Goal: Task Accomplishment & Management: Complete application form

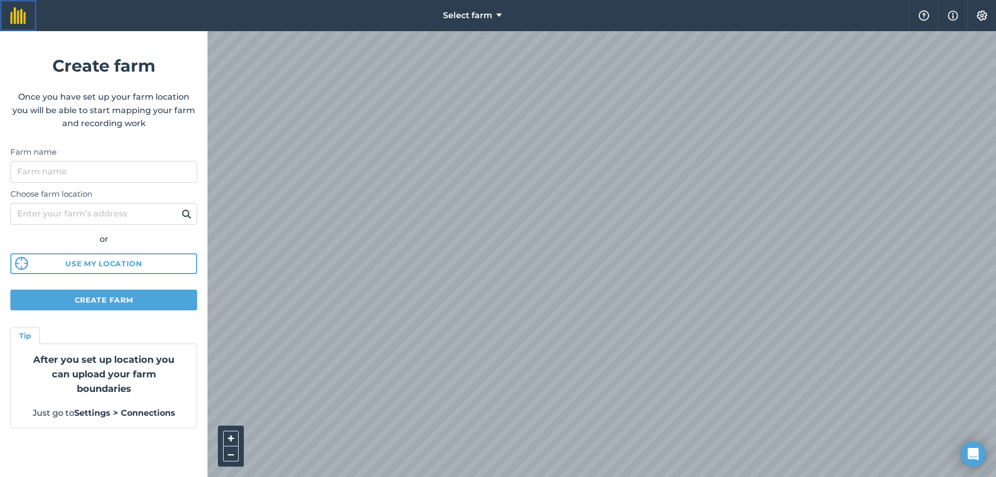
click at [15, 23] on link at bounding box center [18, 15] width 36 height 31
click at [15, 24] on link at bounding box center [18, 15] width 36 height 31
click at [82, 301] on button "Create farm" at bounding box center [103, 299] width 187 height 21
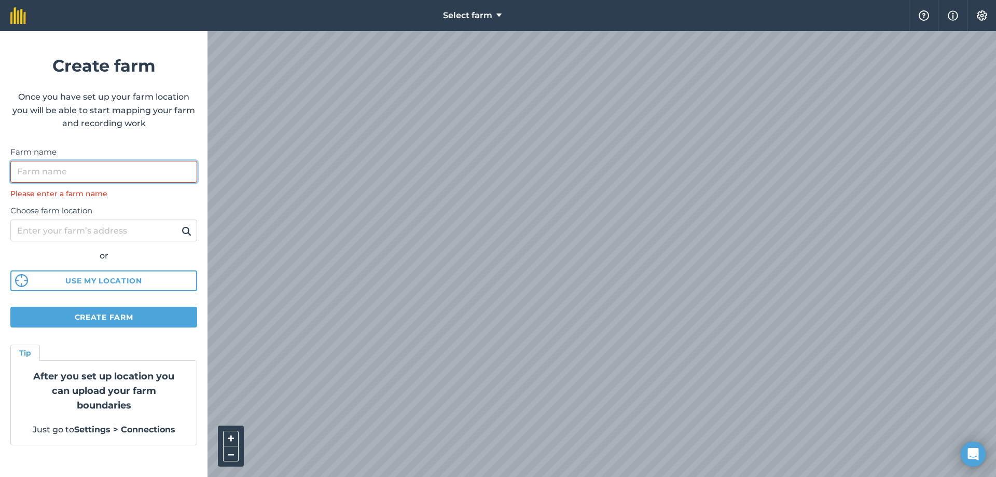
click at [87, 173] on input "Farm name" at bounding box center [103, 172] width 187 height 22
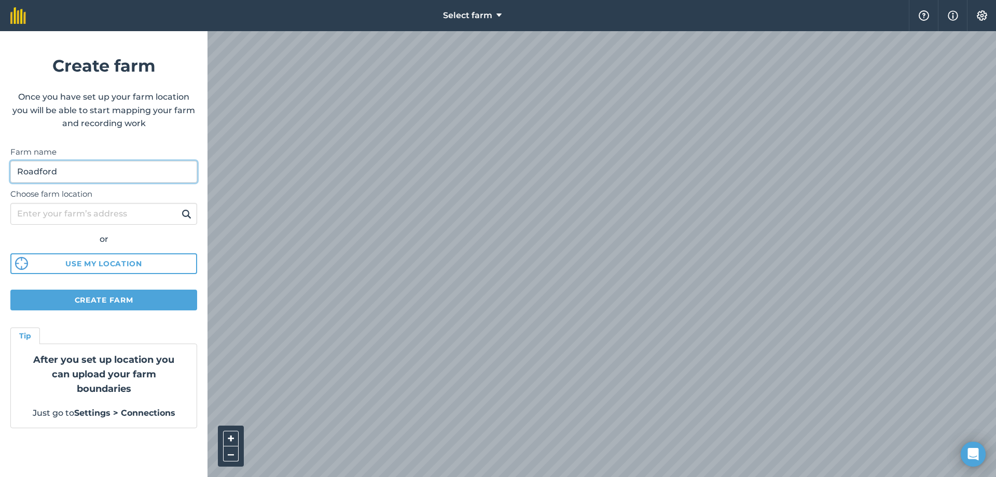
type input "Roadford"
click at [92, 303] on button "Create farm" at bounding box center [103, 299] width 187 height 21
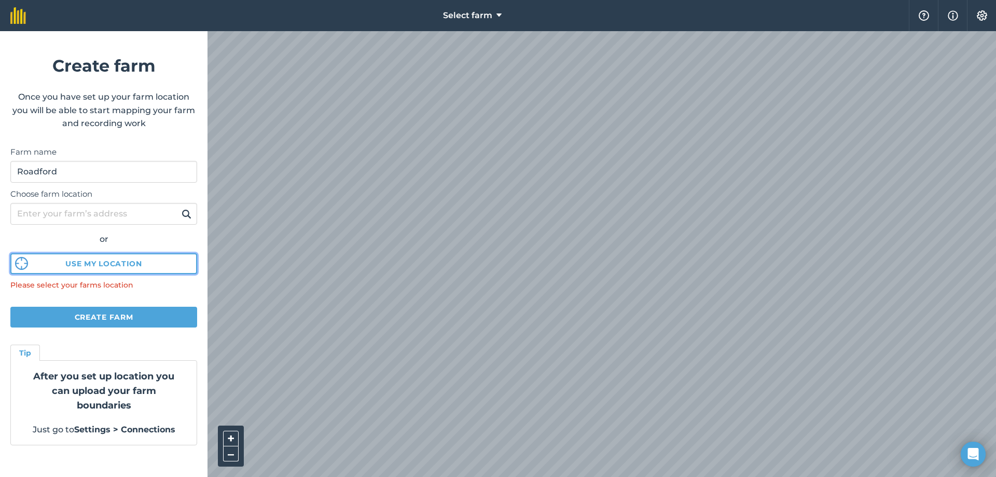
click at [87, 265] on button "Use my location" at bounding box center [103, 263] width 187 height 21
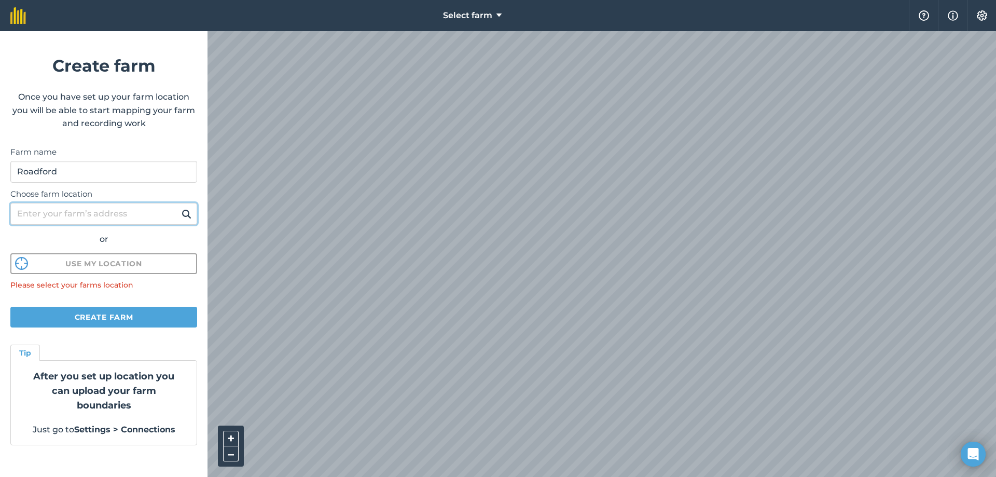
click at [112, 216] on input "Choose farm location" at bounding box center [103, 214] width 187 height 22
click at [105, 210] on input "PL16" at bounding box center [103, 214] width 187 height 22
type input "PL16 0RL"
click at [185, 217] on img at bounding box center [187, 213] width 10 height 12
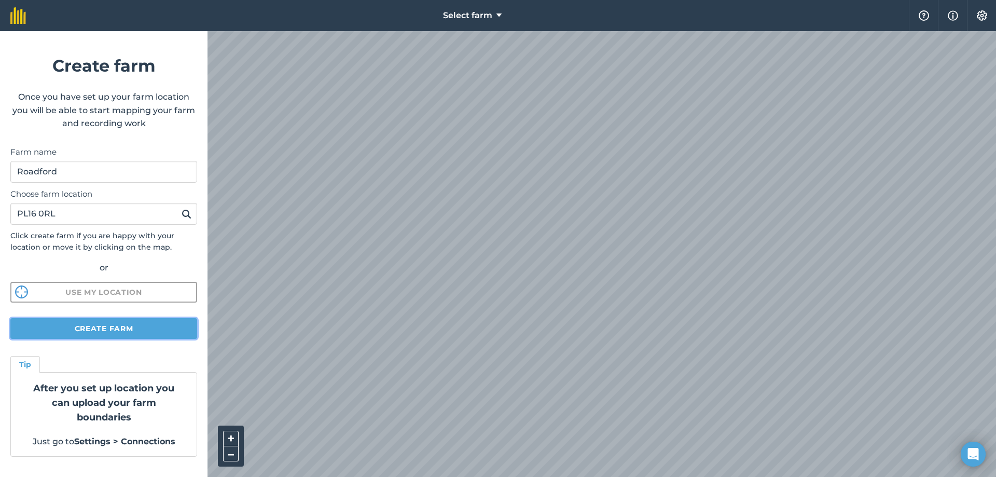
click at [128, 330] on button "Create farm" at bounding box center [103, 328] width 187 height 21
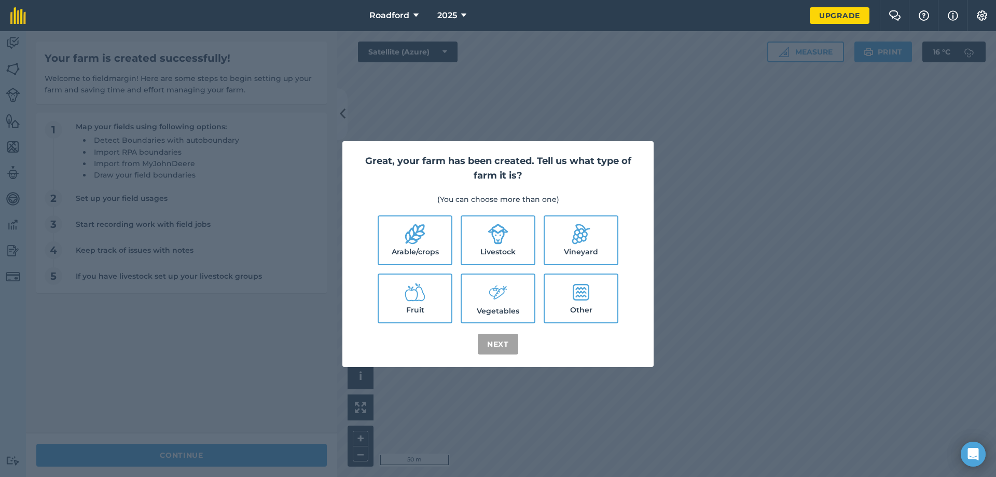
click at [577, 306] on label "Other" at bounding box center [581, 298] width 73 height 48
checkbox input "true"
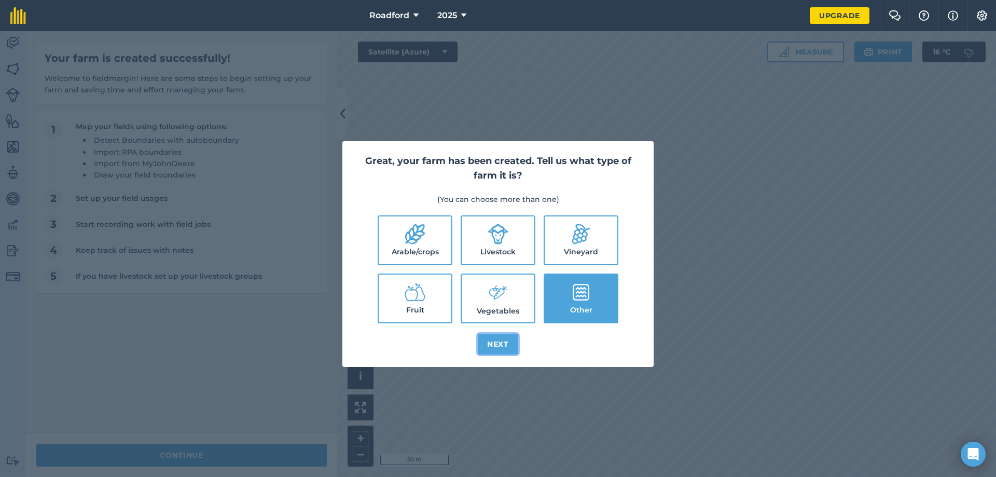
click at [510, 343] on button "Next" at bounding box center [498, 344] width 40 height 21
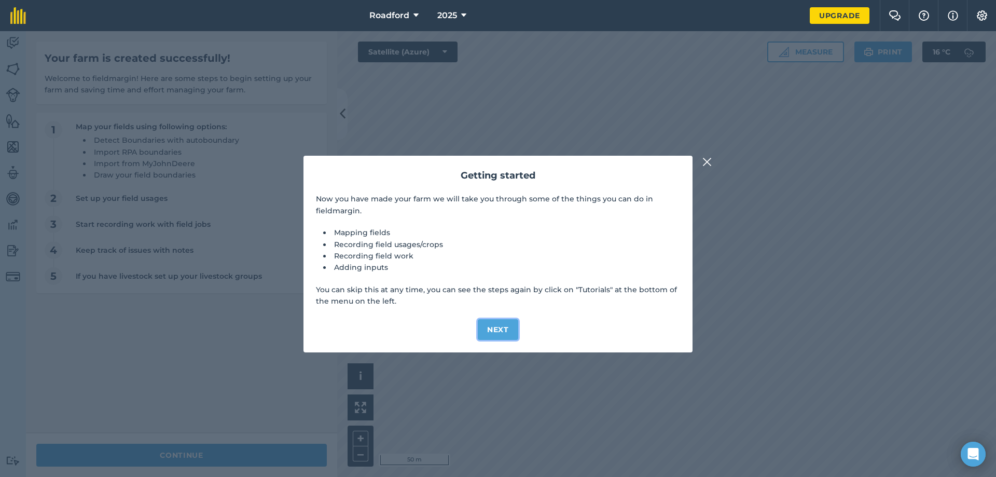
click at [494, 328] on button "Next" at bounding box center [498, 329] width 40 height 21
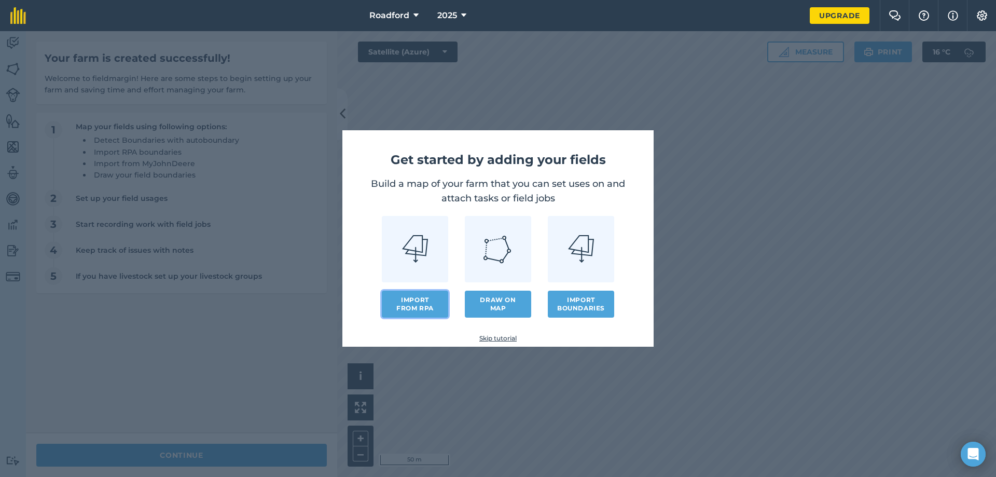
click at [423, 306] on button "Import from RPA" at bounding box center [415, 303] width 66 height 27
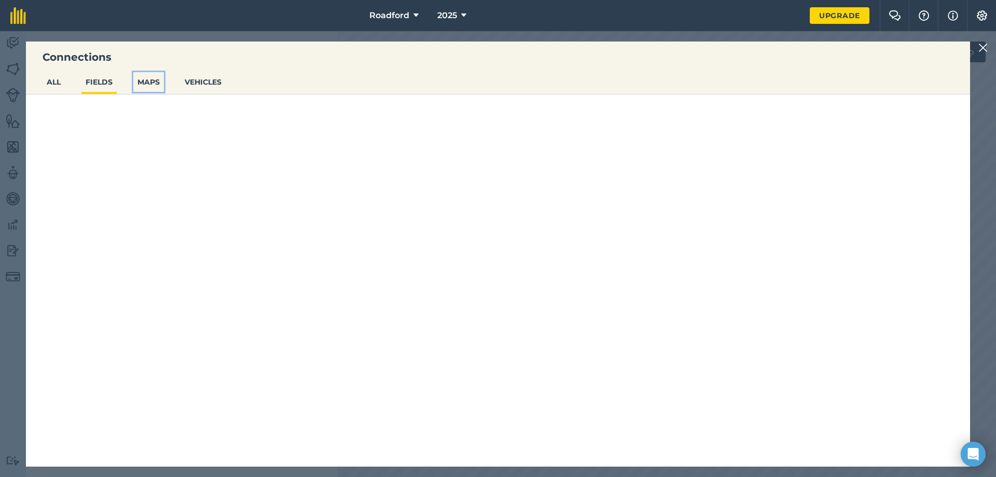
click at [141, 84] on button "MAPS" at bounding box center [148, 82] width 31 height 20
click at [103, 81] on button "FIELDS" at bounding box center [98, 82] width 35 height 20
click at [46, 83] on button "ALL" at bounding box center [54, 82] width 22 height 20
click at [985, 47] on img at bounding box center [982, 47] width 9 height 12
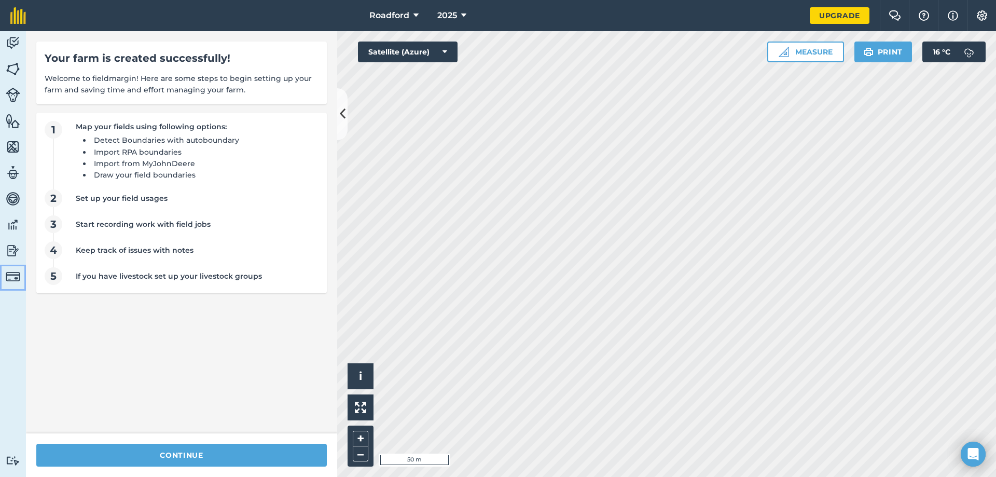
click at [13, 275] on img at bounding box center [13, 276] width 15 height 15
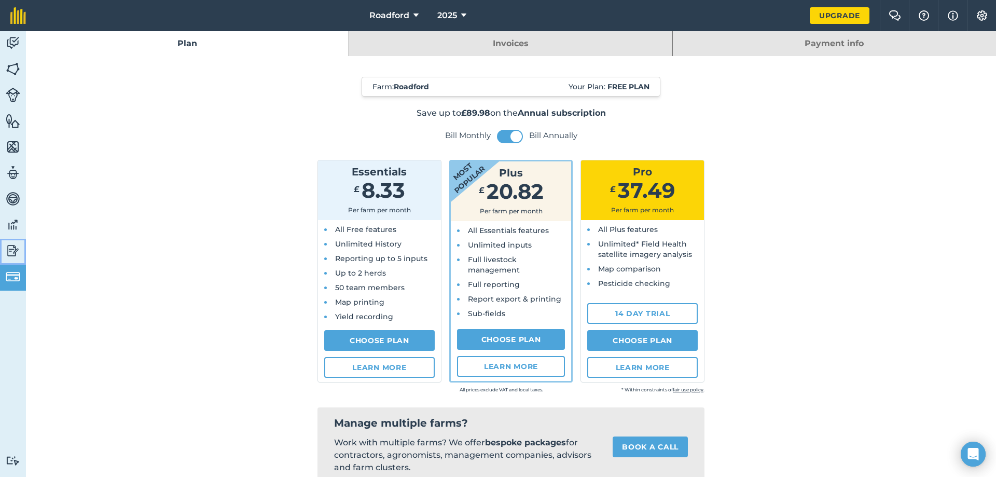
click at [6, 252] on img at bounding box center [13, 251] width 15 height 16
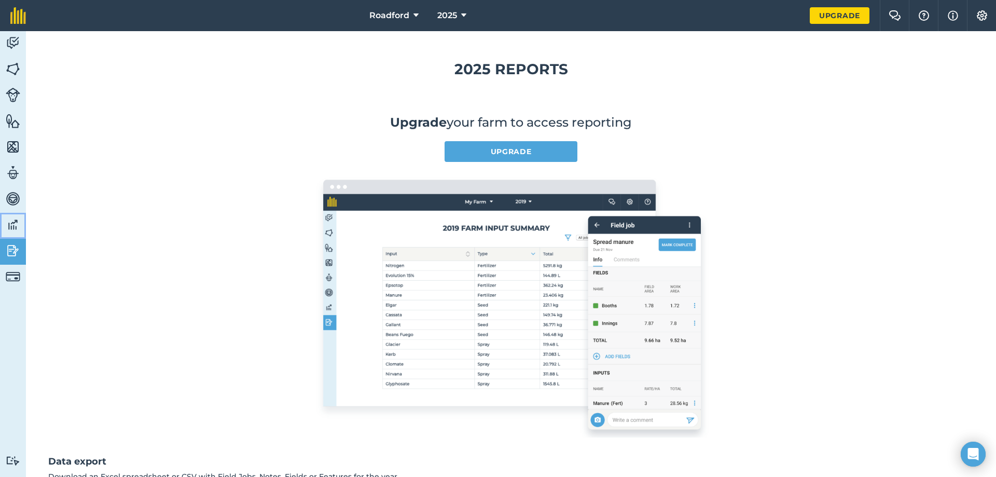
click at [13, 226] on img at bounding box center [13, 225] width 15 height 16
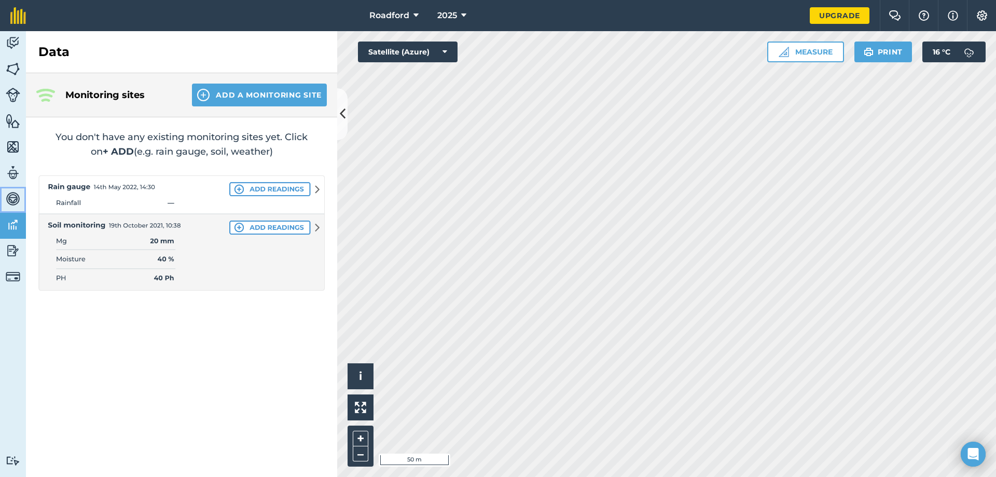
click at [16, 198] on img at bounding box center [13, 199] width 15 height 16
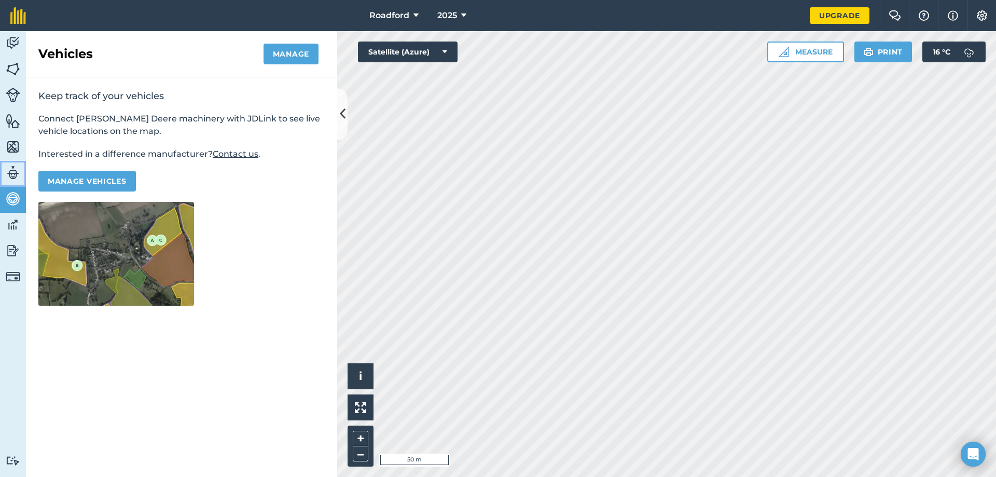
click at [11, 170] on img at bounding box center [13, 173] width 15 height 16
select select "MEMBER"
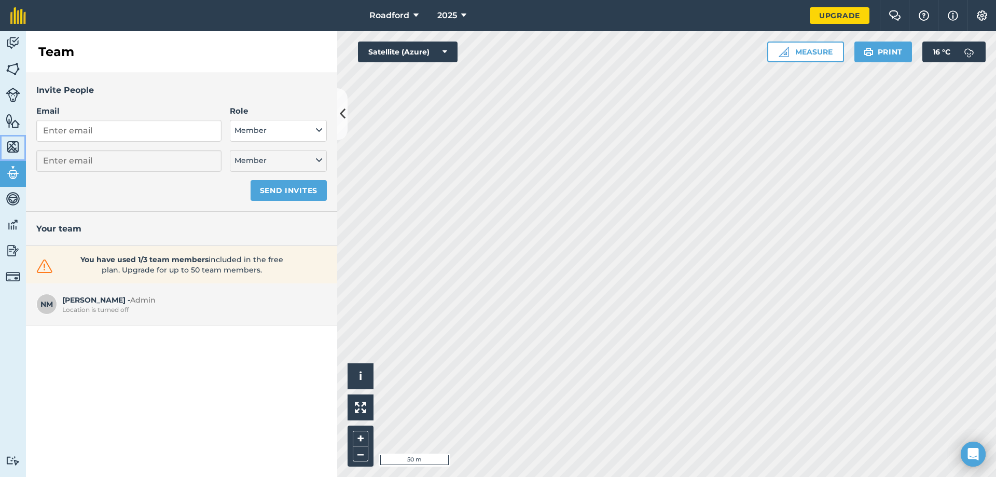
click at [8, 151] on img at bounding box center [13, 147] width 15 height 16
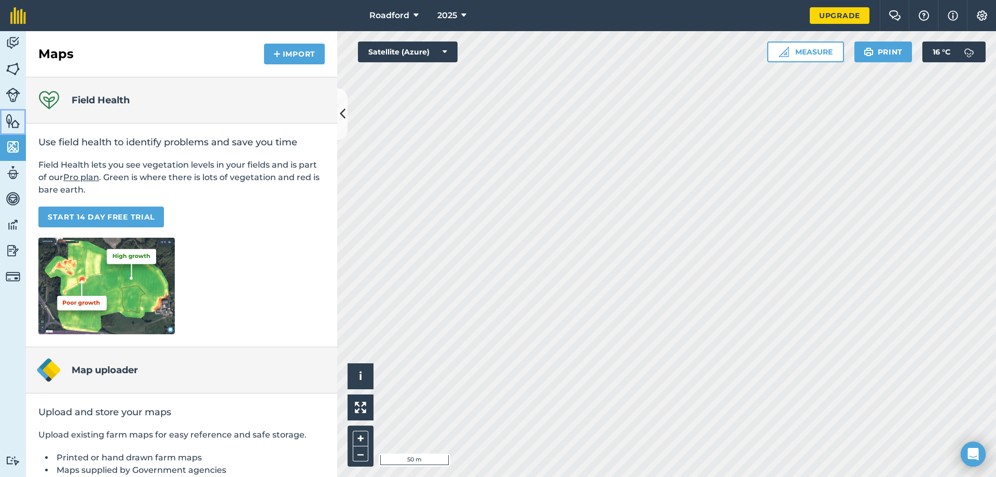
click at [16, 122] on img at bounding box center [13, 121] width 15 height 16
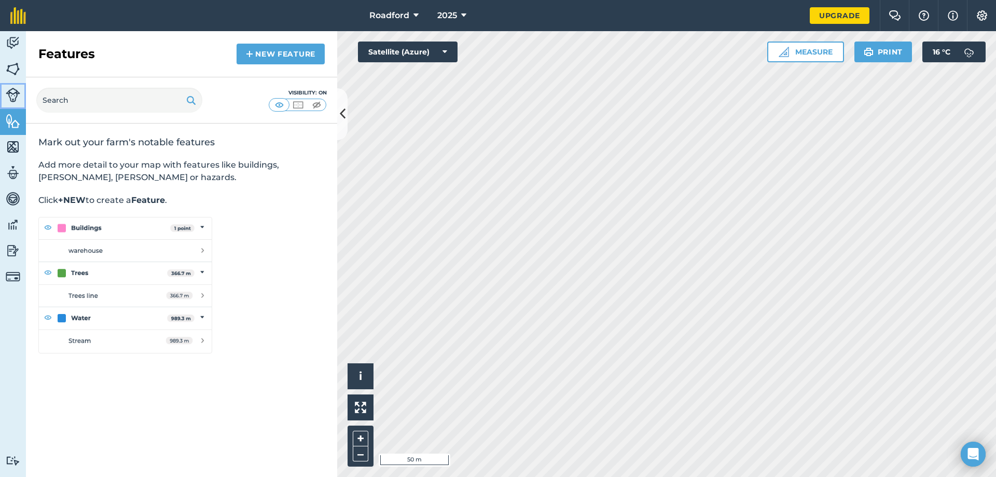
click at [11, 95] on img at bounding box center [13, 95] width 15 height 15
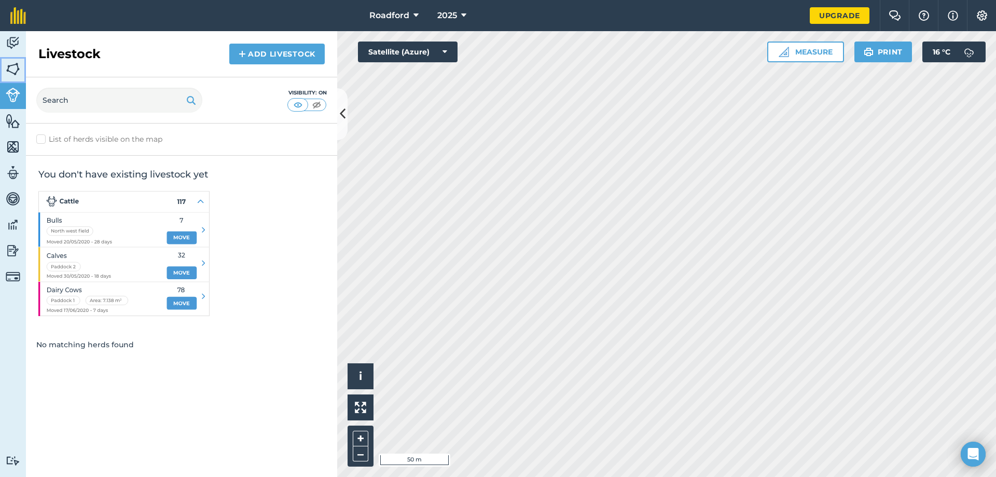
click at [15, 72] on img at bounding box center [13, 69] width 15 height 16
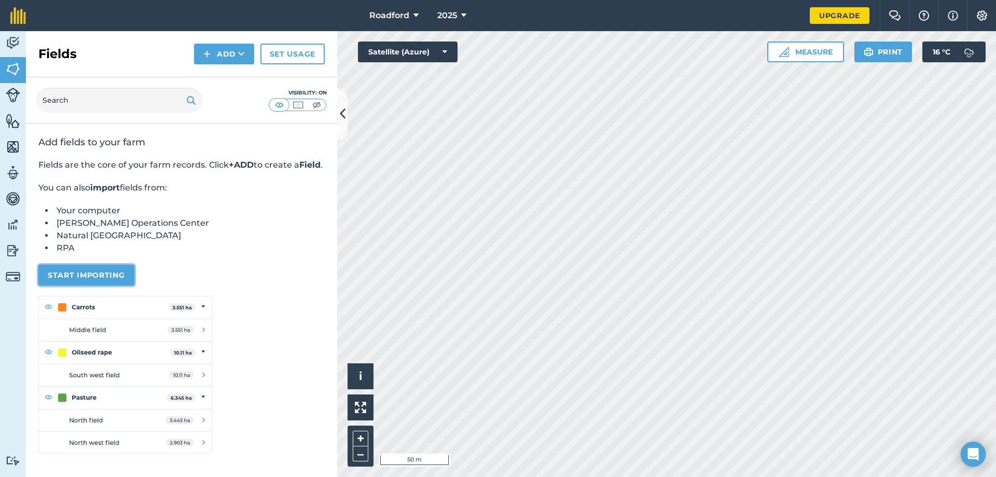
click at [97, 285] on button "Start importing" at bounding box center [86, 275] width 96 height 21
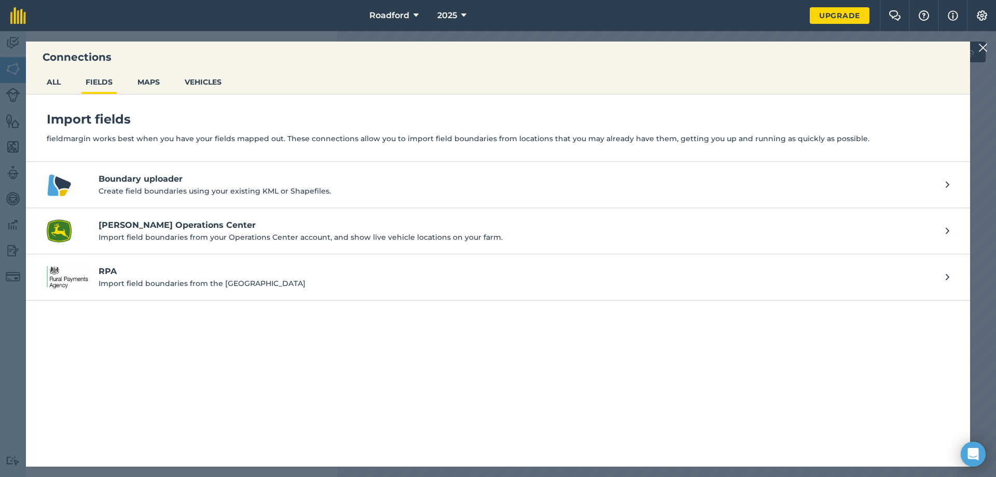
click at [119, 283] on p "Import field boundaries from the [GEOGRAPHIC_DATA]" at bounding box center [517, 283] width 837 height 11
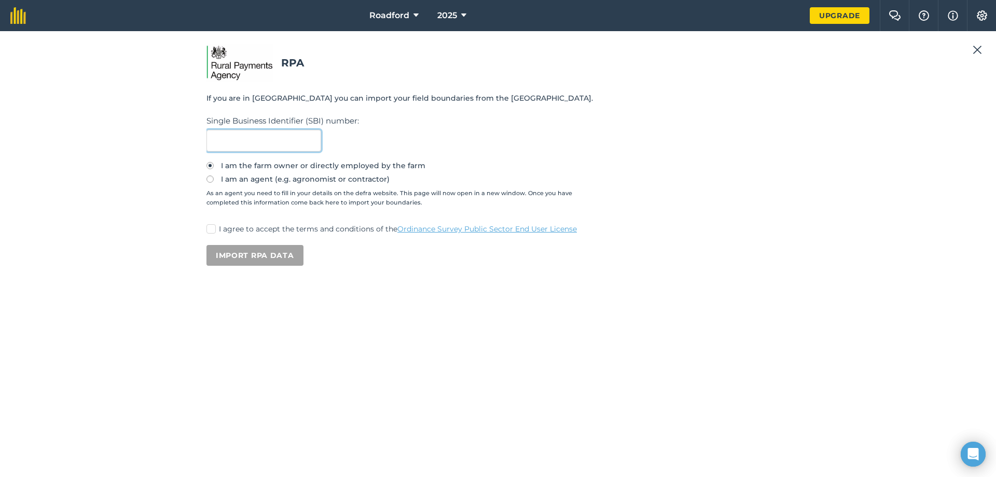
click at [247, 136] on input "text" at bounding box center [263, 141] width 115 height 22
paste input "107255506"
type input "107255506"
click at [220, 232] on label "I agree to accept the terms and conditions of the Ordinance Survey Public Secto…" at bounding box center [497, 229] width 583 height 11
click at [213, 230] on input "I agree to accept the terms and conditions of the Ordinance Survey Public Secto…" at bounding box center [209, 227] width 7 height 7
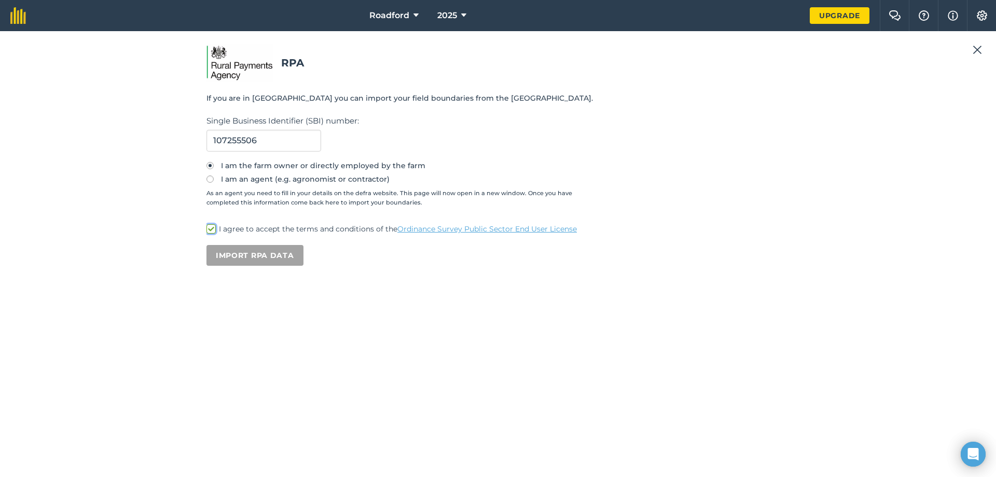
checkbox input "true"
click at [235, 251] on button "Import RPA data" at bounding box center [254, 255] width 97 height 21
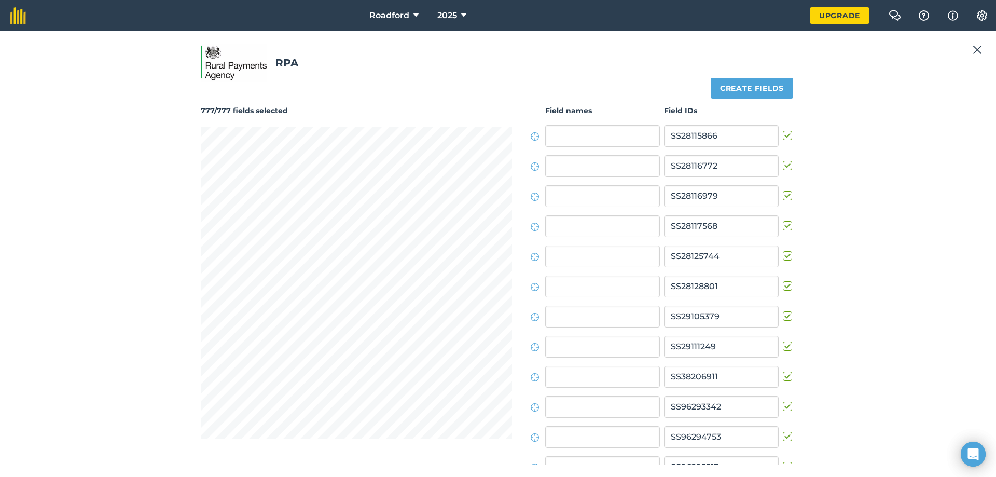
click at [784, 130] on label at bounding box center [789, 130] width 12 height 0
click at [784, 135] on input "checkbox" at bounding box center [786, 133] width 7 height 7
checkbox input "false"
drag, startPoint x: 508, startPoint y: 260, endPoint x: 663, endPoint y: 126, distance: 205.2
click at [612, 93] on div "776/777 fields selected Create fields Field names Field IDs SS28115866 SS281167…" at bounding box center [498, 278] width 594 height 372
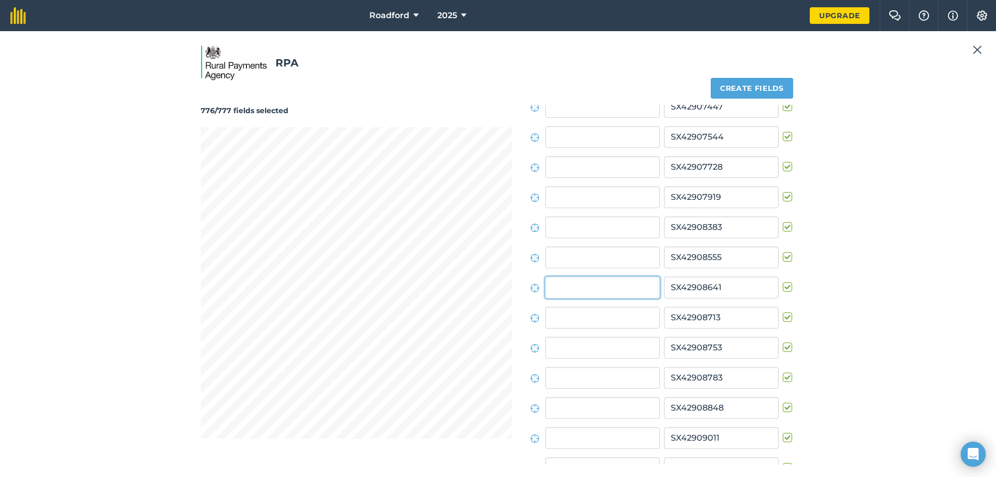
scroll to position [7553, 0]
click at [13, 19] on img at bounding box center [18, 15] width 16 height 17
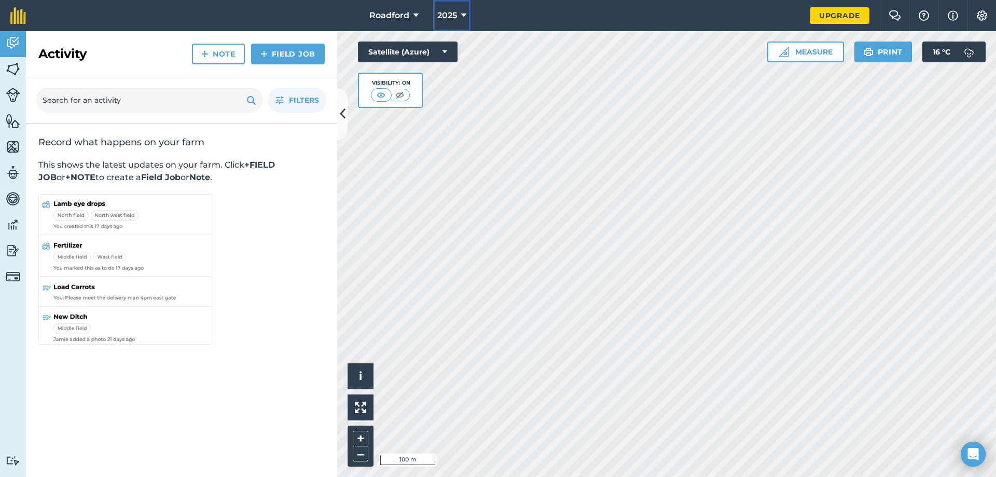
click at [459, 12] on button "2025" at bounding box center [451, 15] width 37 height 31
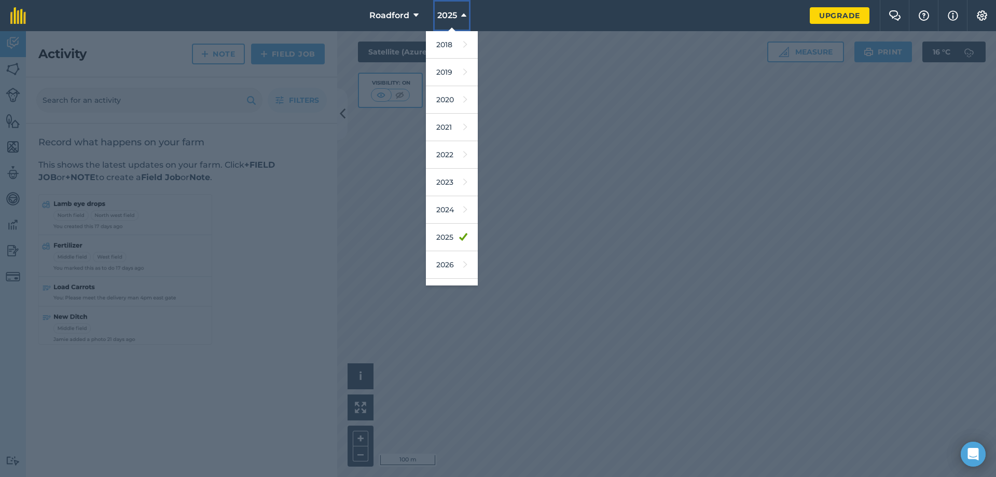
click at [459, 12] on button "2025" at bounding box center [451, 15] width 37 height 31
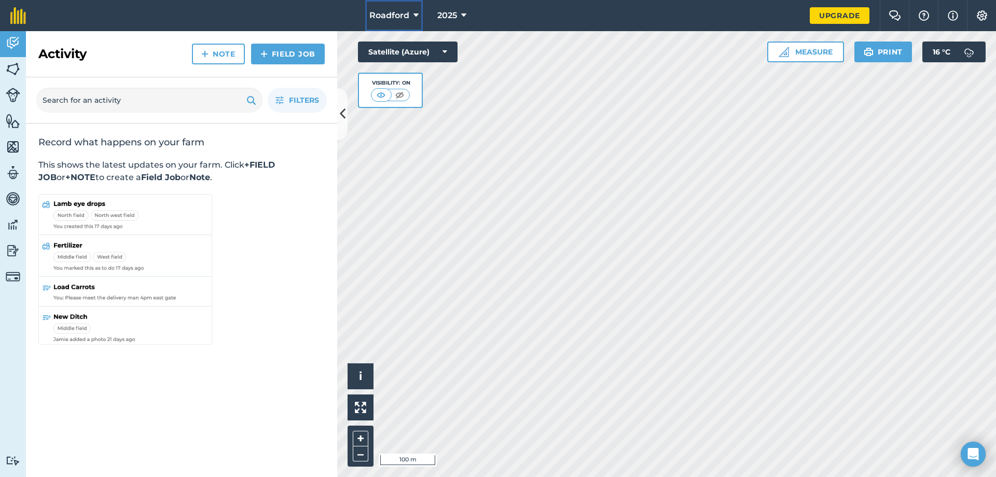
click at [404, 15] on span "Roadford" at bounding box center [389, 15] width 40 height 12
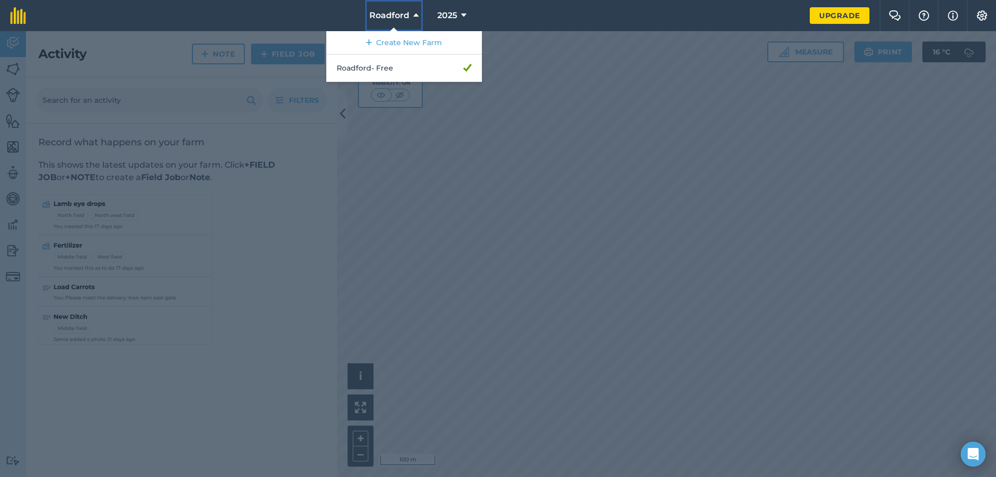
click at [404, 15] on span "Roadford" at bounding box center [389, 15] width 40 height 12
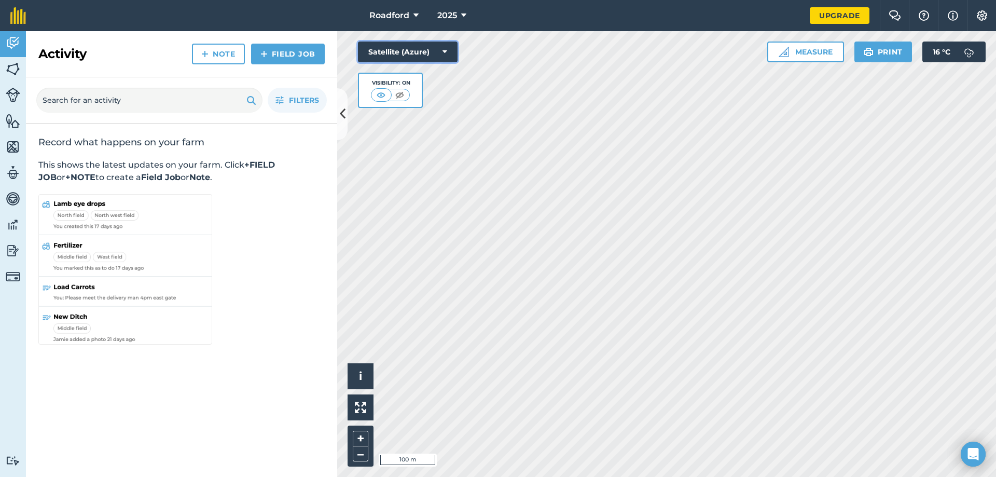
click at [437, 54] on button "Satellite (Azure)" at bounding box center [408, 51] width 100 height 21
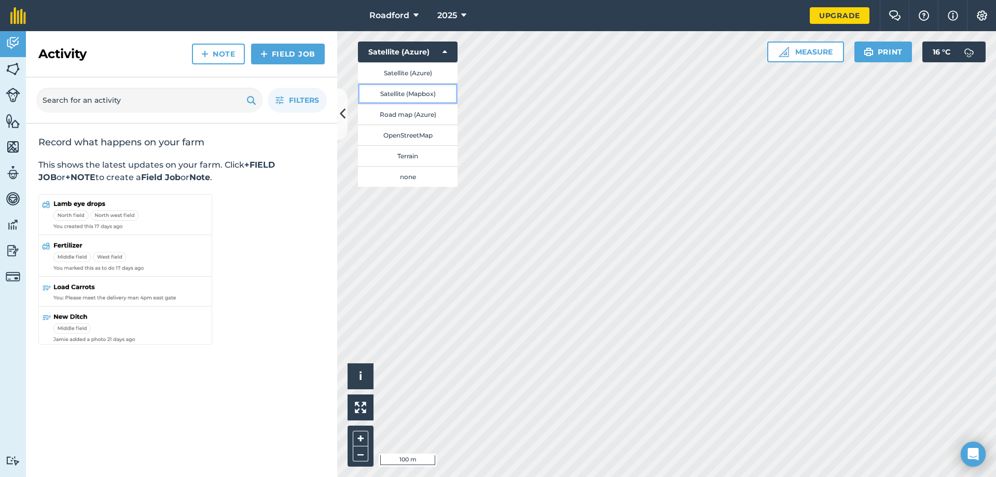
click at [426, 94] on button "Satellite (Mapbox)" at bounding box center [408, 93] width 100 height 21
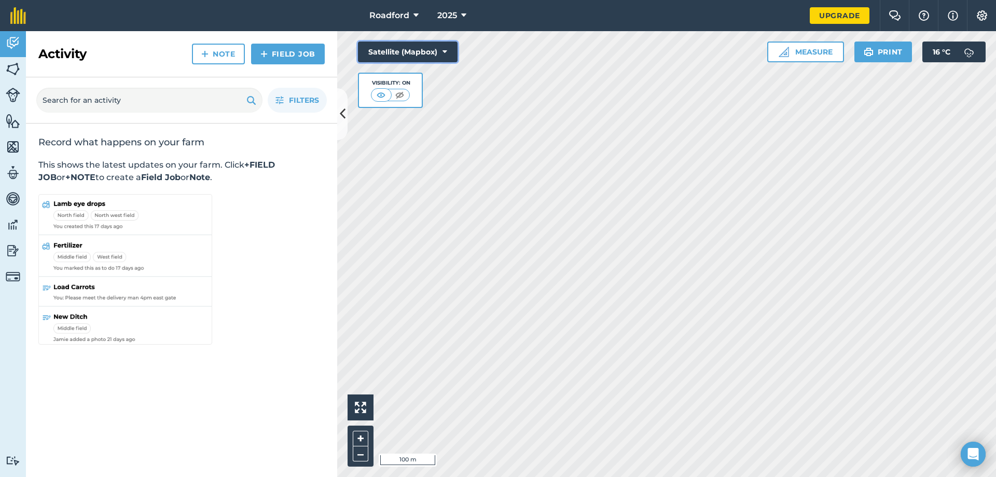
click at [425, 58] on button "Satellite (Mapbox)" at bounding box center [408, 51] width 100 height 21
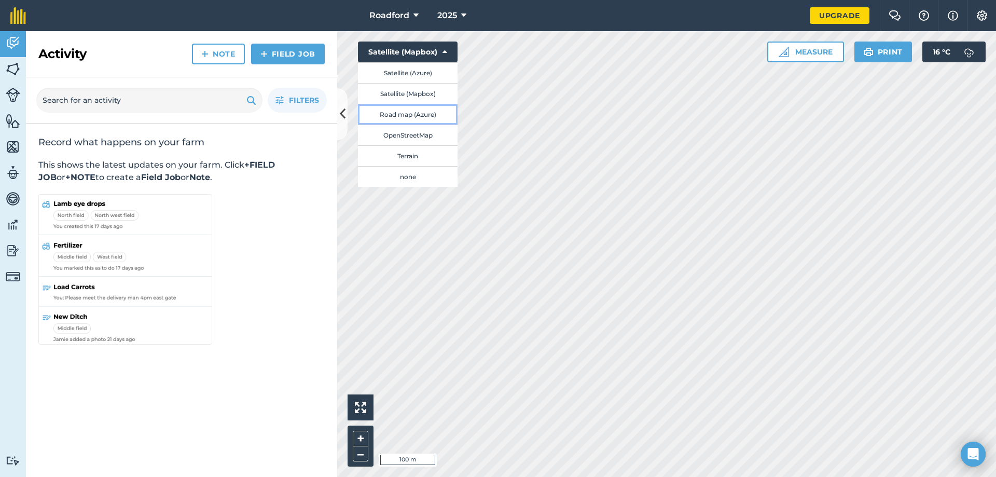
click at [420, 118] on button "Road map (Azure)" at bounding box center [408, 114] width 100 height 21
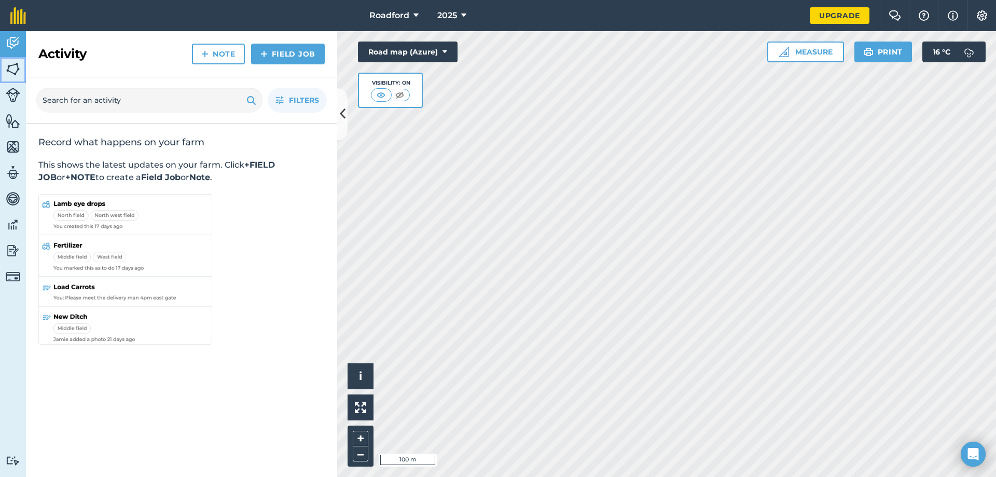
click at [16, 64] on img at bounding box center [13, 69] width 15 height 16
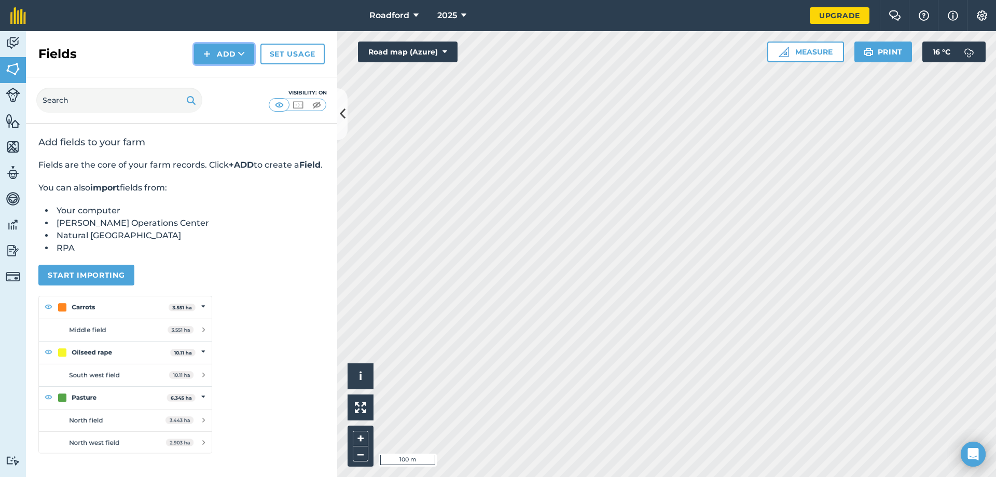
click at [240, 54] on icon at bounding box center [241, 54] width 7 height 10
click at [230, 58] on button "Add" at bounding box center [224, 54] width 60 height 21
click at [237, 95] on link "Import" at bounding box center [224, 100] width 57 height 23
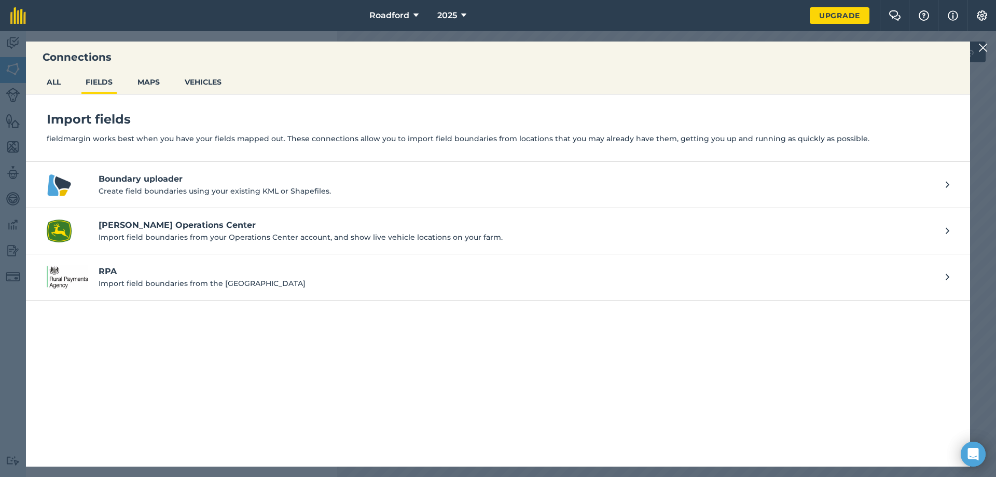
click at [122, 282] on p "Import field boundaries from the [GEOGRAPHIC_DATA]" at bounding box center [517, 283] width 837 height 11
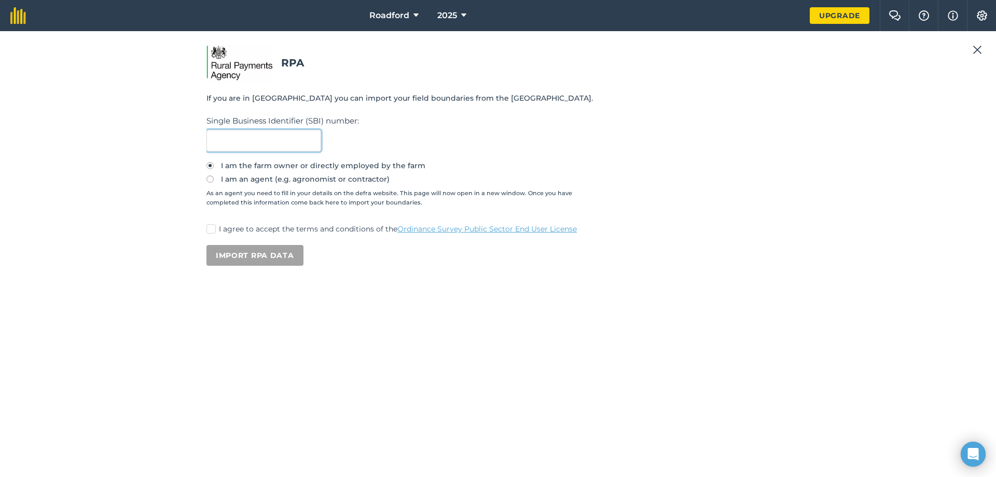
click at [260, 142] on input "text" at bounding box center [263, 141] width 115 height 22
paste input "107255506"
type input "107255506"
click at [218, 231] on label "I agree to accept the terms and conditions of the Ordinance Survey Public Secto…" at bounding box center [497, 229] width 583 height 11
click at [213, 230] on input "I agree to accept the terms and conditions of the Ordinance Survey Public Secto…" at bounding box center [209, 227] width 7 height 7
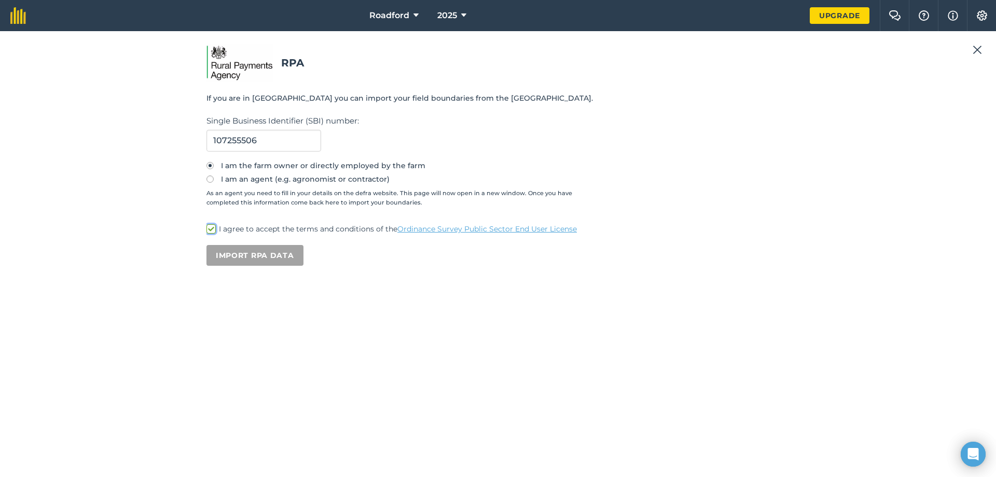
checkbox input "true"
click at [238, 254] on button "Import RPA data" at bounding box center [254, 255] width 97 height 21
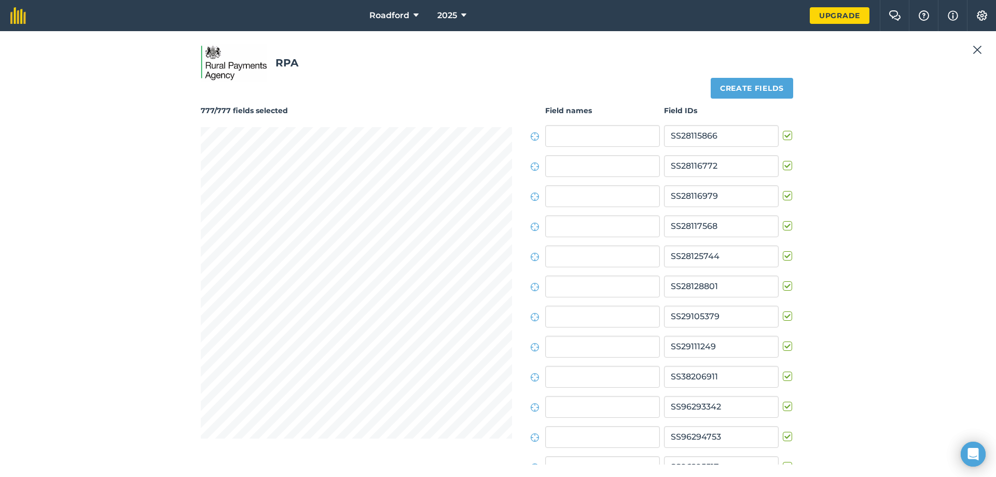
click at [509, 293] on div "777/777 fields selected Create fields Field names Field IDs SS28115866 SS281167…" at bounding box center [498, 278] width 594 height 372
click at [925, 21] on button "Help" at bounding box center [923, 15] width 29 height 31
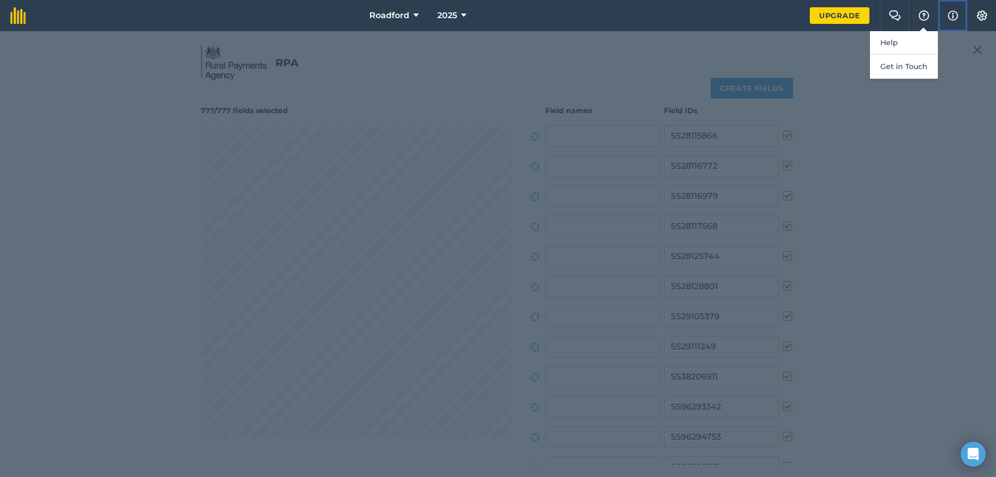
click at [958, 13] on img at bounding box center [953, 15] width 10 height 12
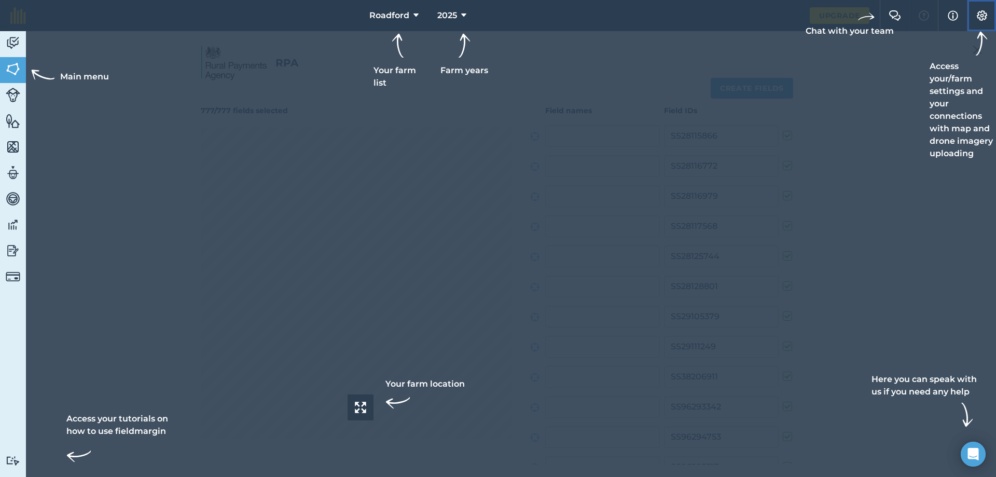
click at [985, 16] on img at bounding box center [982, 15] width 12 height 10
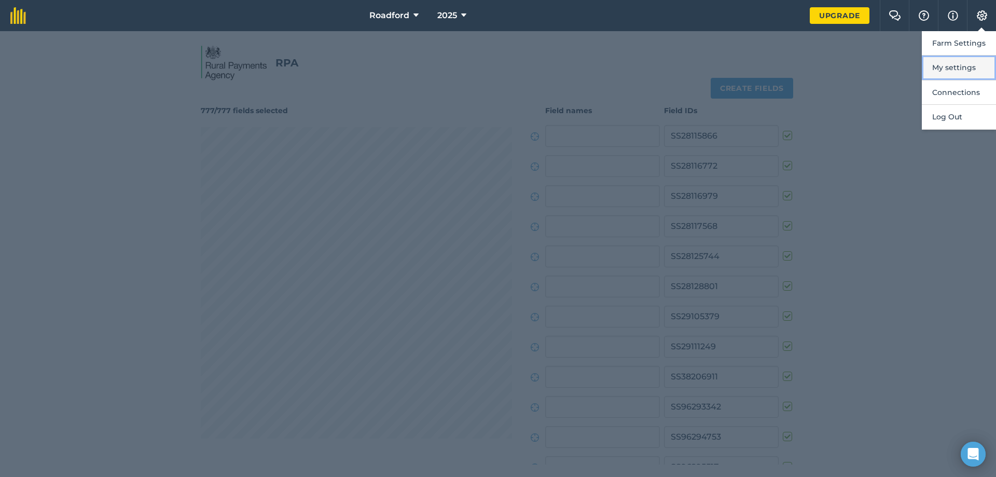
click at [963, 74] on button "My settings" at bounding box center [959, 68] width 74 height 24
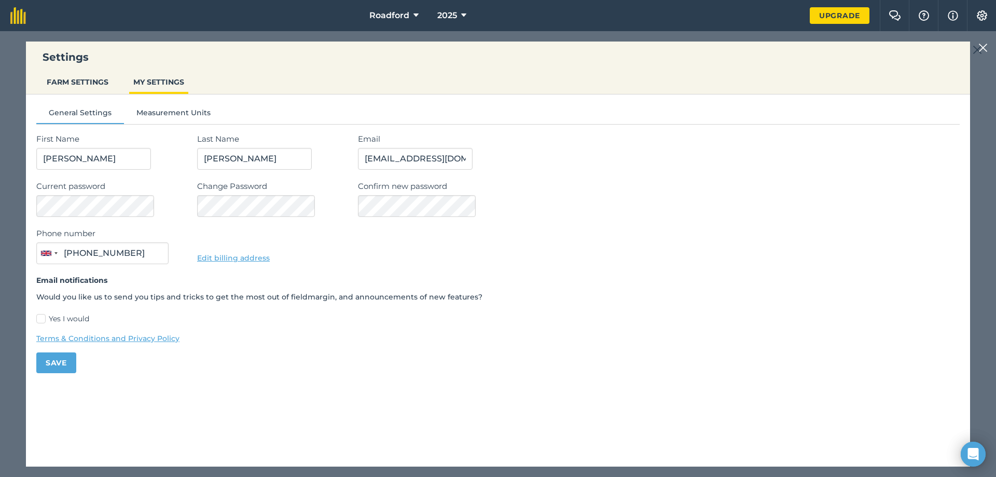
type input "07948 239615"
click at [80, 86] on button "FARM SETTINGS" at bounding box center [78, 82] width 70 height 20
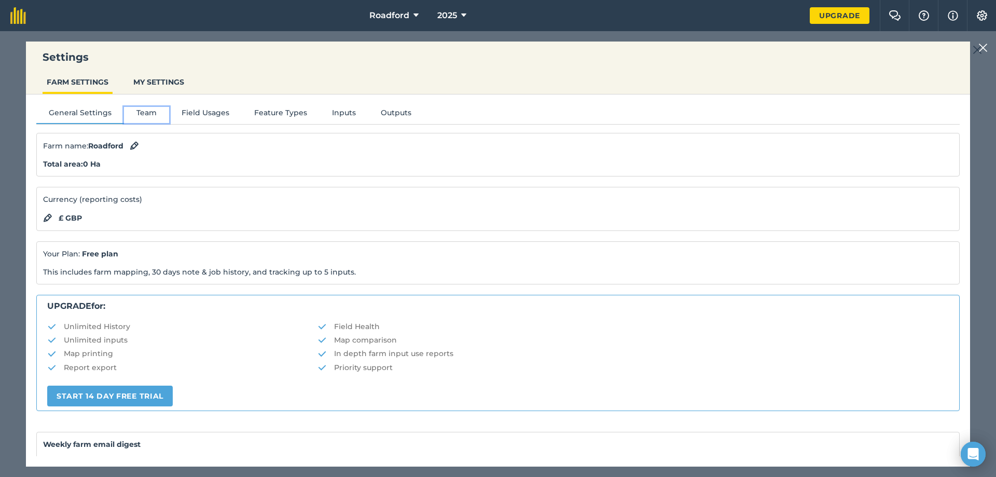
click at [140, 112] on button "Team" at bounding box center [146, 115] width 45 height 16
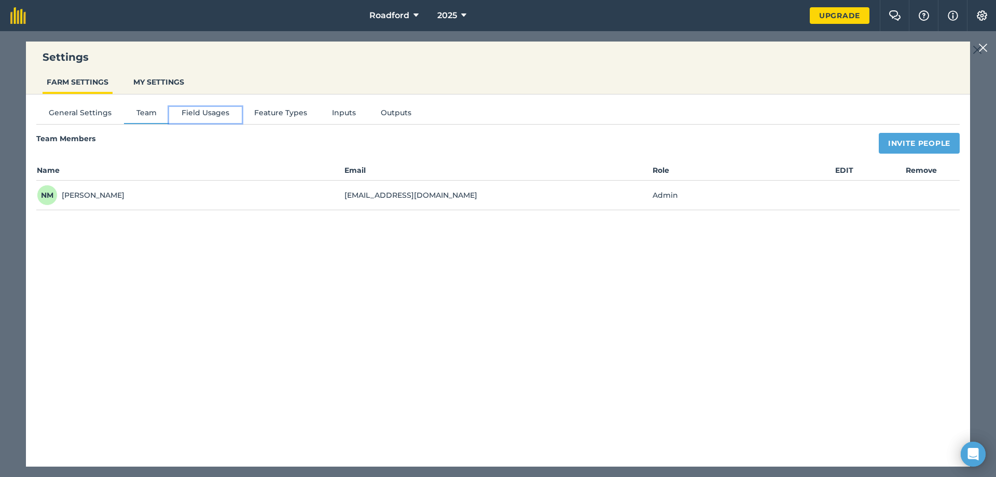
click at [195, 112] on button "Field Usages" at bounding box center [205, 115] width 73 height 16
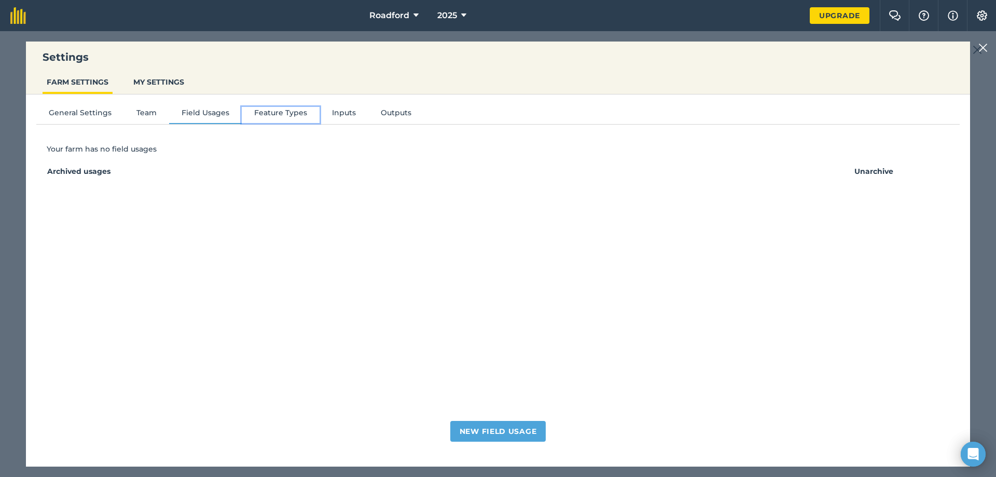
click at [267, 112] on button "Feature Types" at bounding box center [281, 115] width 78 height 16
click at [327, 115] on button "Inputs" at bounding box center [344, 115] width 49 height 16
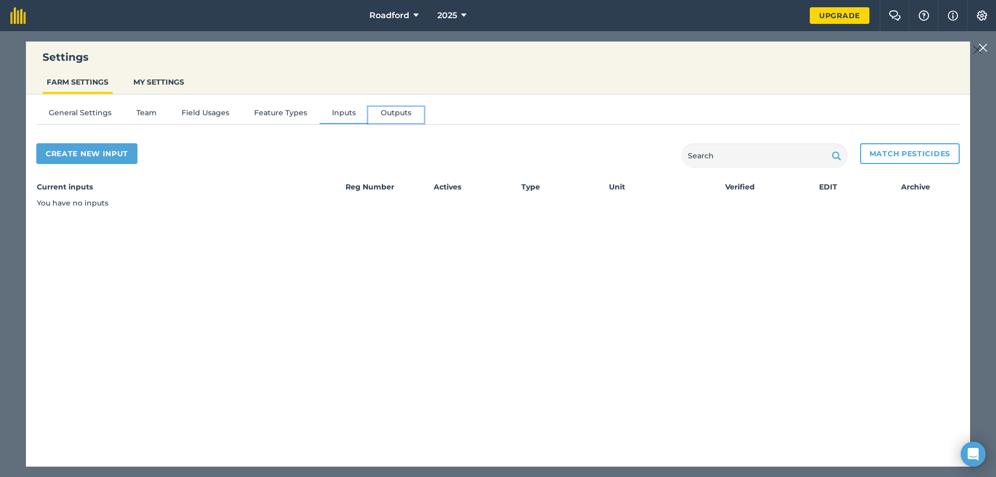
click at [395, 115] on button "Outputs" at bounding box center [396, 115] width 56 height 16
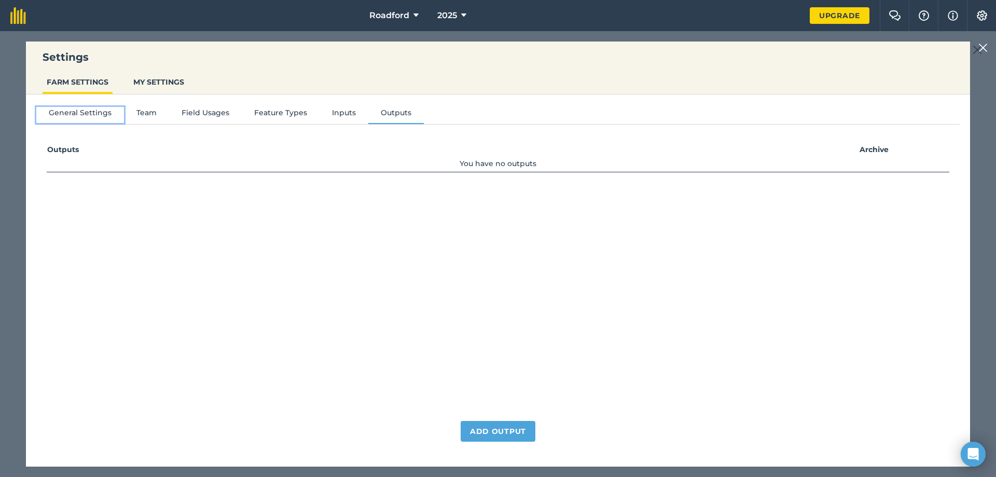
click at [72, 114] on button "General Settings" at bounding box center [80, 115] width 88 height 16
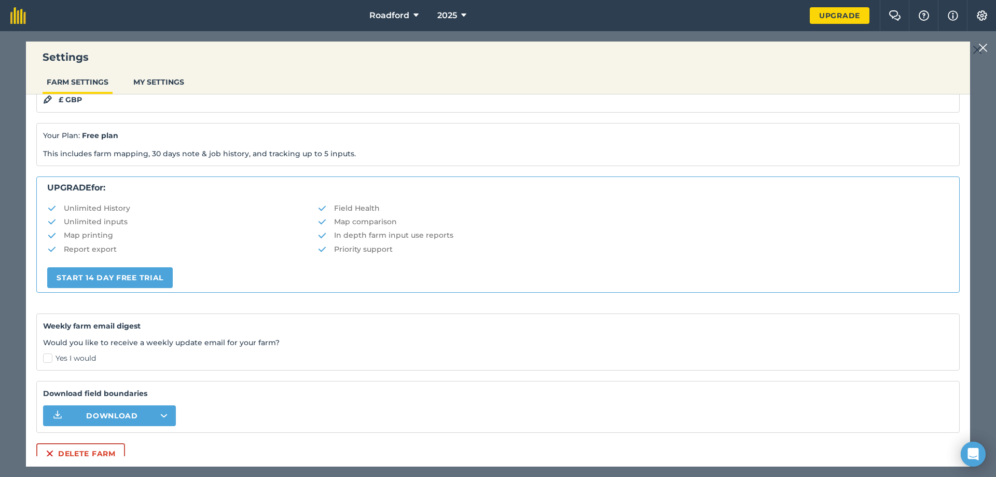
scroll to position [126, 0]
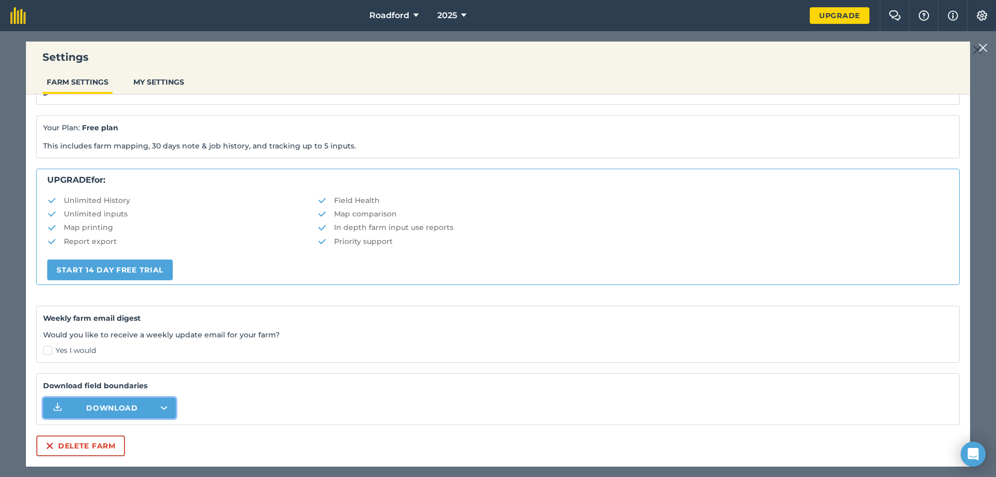
click at [166, 409] on icon "button" at bounding box center [163, 408] width 7 height 4
